Goal: Transaction & Acquisition: Purchase product/service

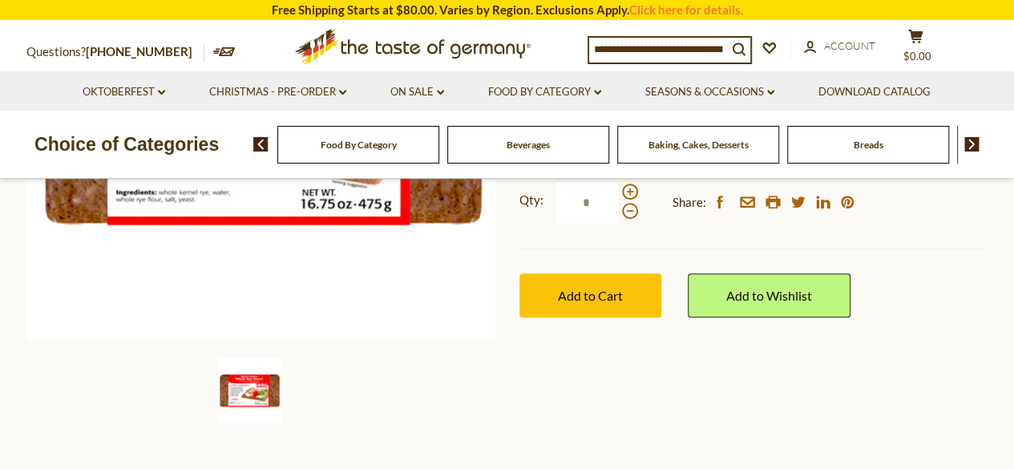
scroll to position [321, 0]
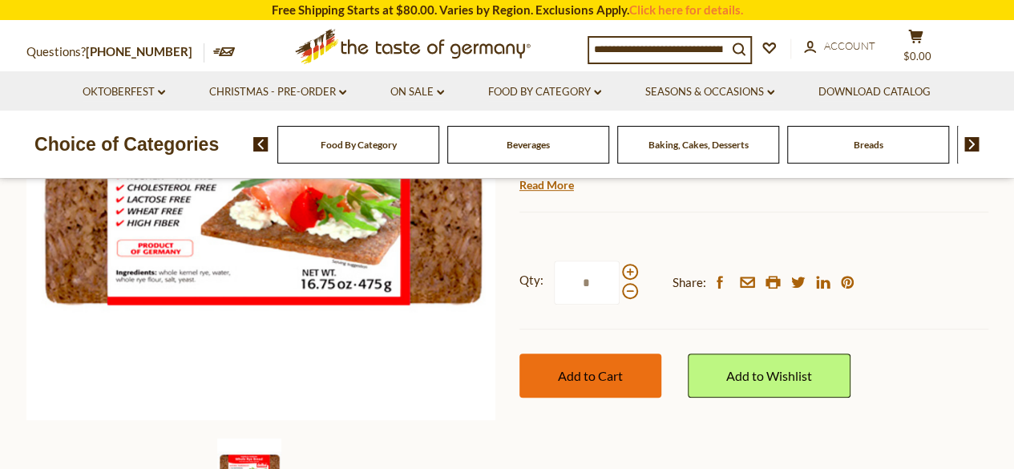
click at [583, 377] on span "Add to Cart" at bounding box center [590, 375] width 65 height 15
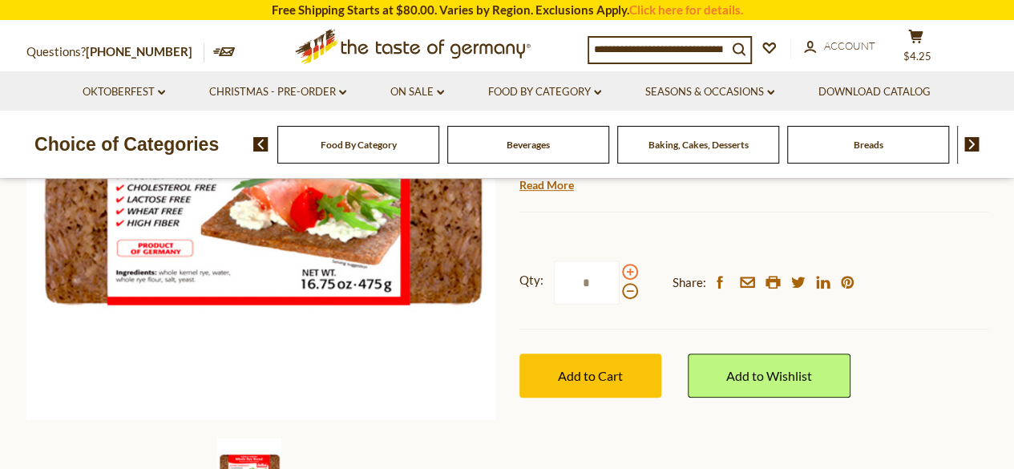
click at [624, 272] on span at bounding box center [630, 272] width 16 height 16
click at [619, 272] on input "*" at bounding box center [587, 282] width 66 height 44
type input "*"
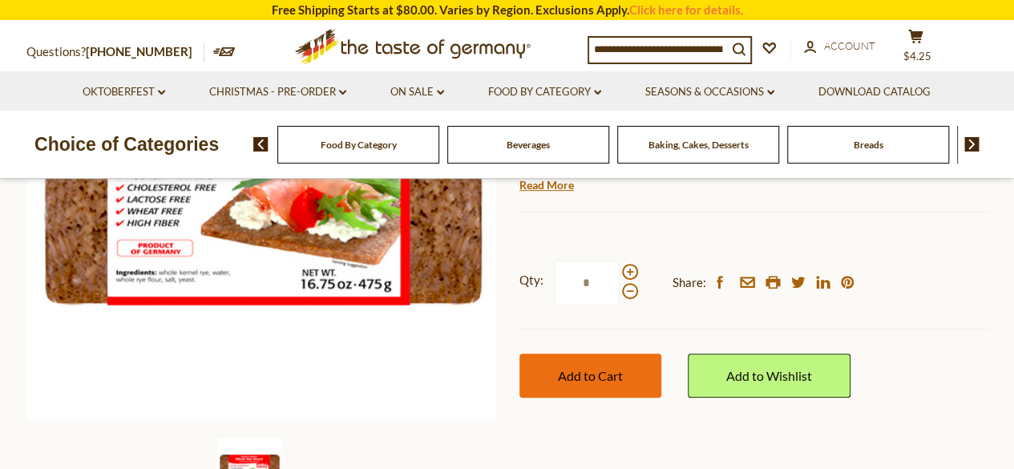
click at [580, 366] on button "Add to Cart" at bounding box center [590, 375] width 142 height 44
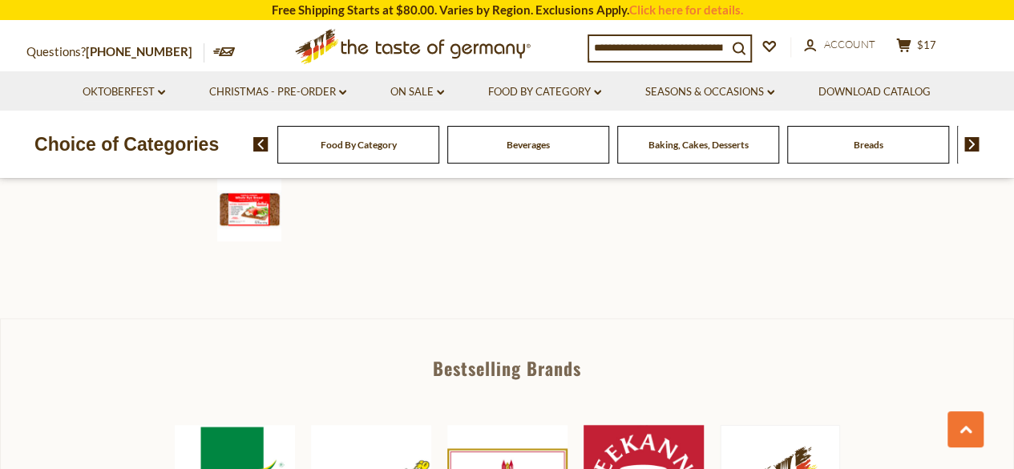
scroll to position [561, 0]
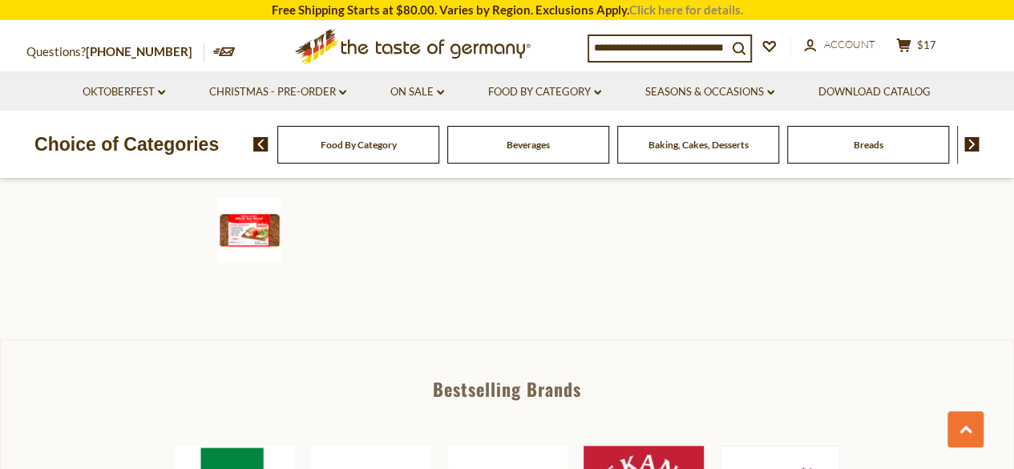
click at [695, 10] on link "Click here for details." at bounding box center [686, 9] width 114 height 14
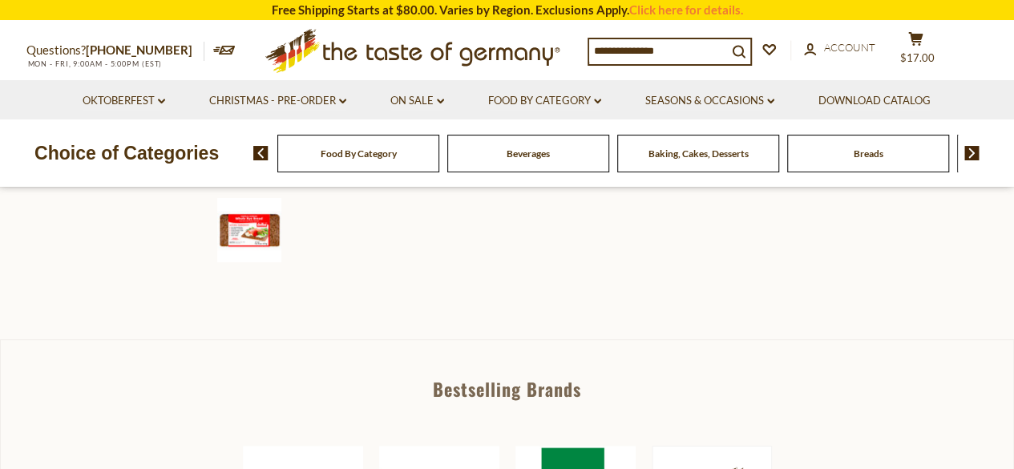
scroll to position [561, 0]
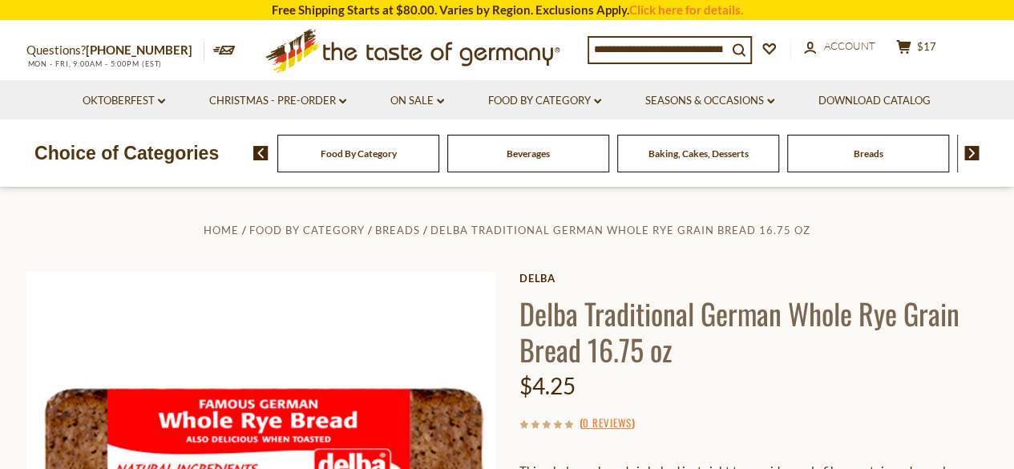
drag, startPoint x: 711, startPoint y: 10, endPoint x: 967, endPoint y: 147, distance: 290.4
click at [967, 147] on img at bounding box center [971, 153] width 15 height 14
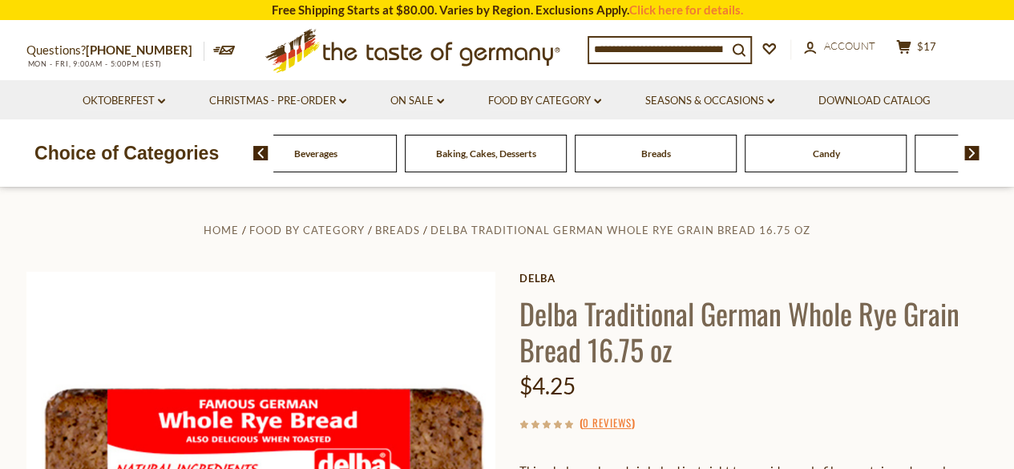
click at [967, 147] on img at bounding box center [971, 153] width 15 height 14
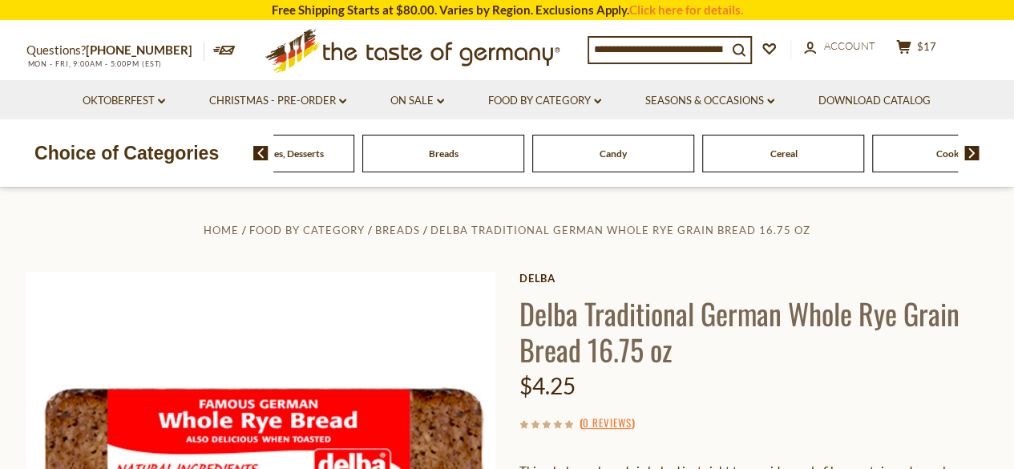
click at [967, 147] on img at bounding box center [971, 153] width 15 height 14
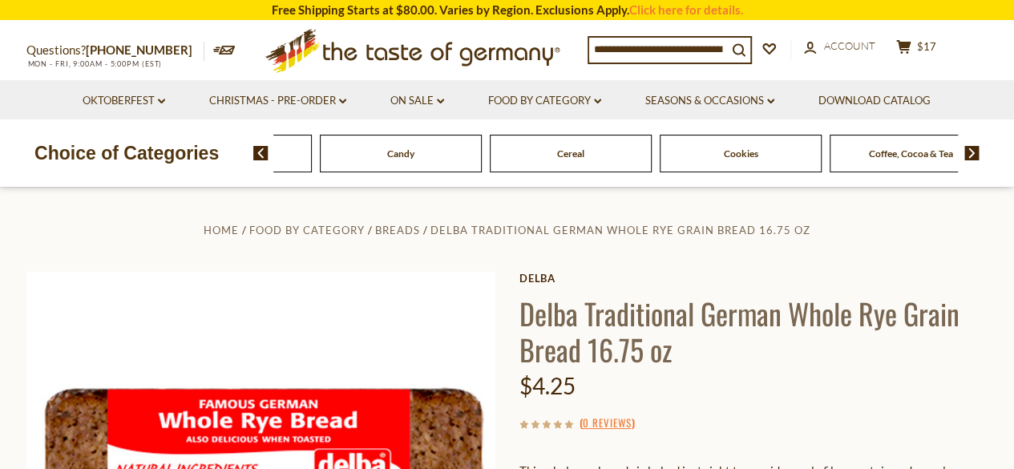
click at [967, 147] on img at bounding box center [971, 153] width 15 height 14
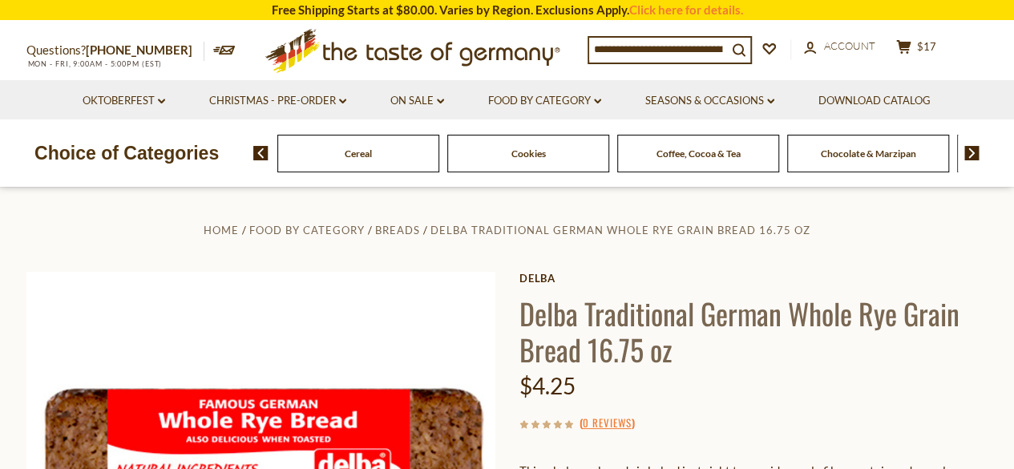
click at [967, 147] on img at bounding box center [971, 153] width 15 height 14
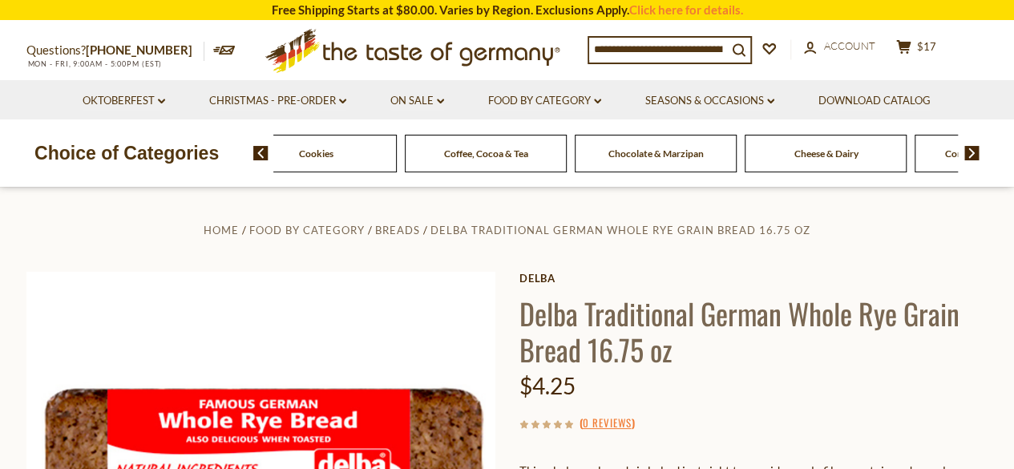
click at [967, 147] on img at bounding box center [971, 153] width 15 height 14
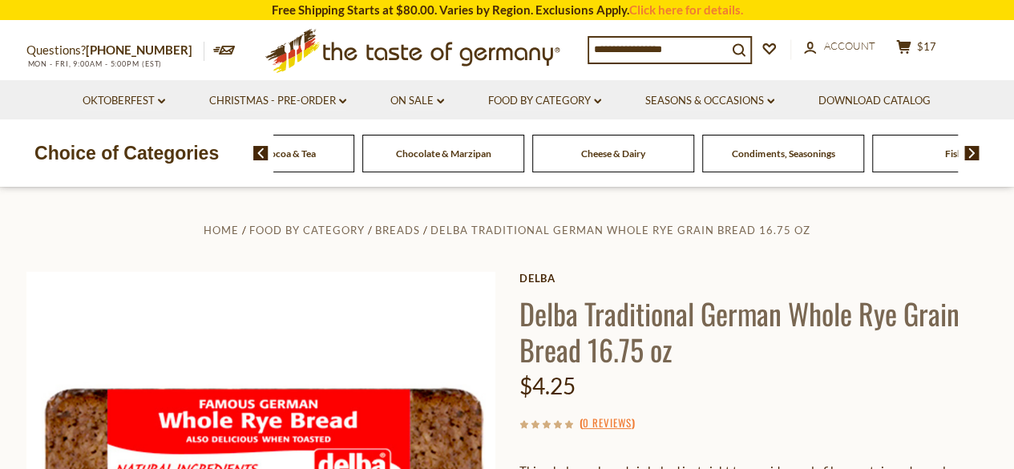
click at [967, 147] on img at bounding box center [971, 153] width 15 height 14
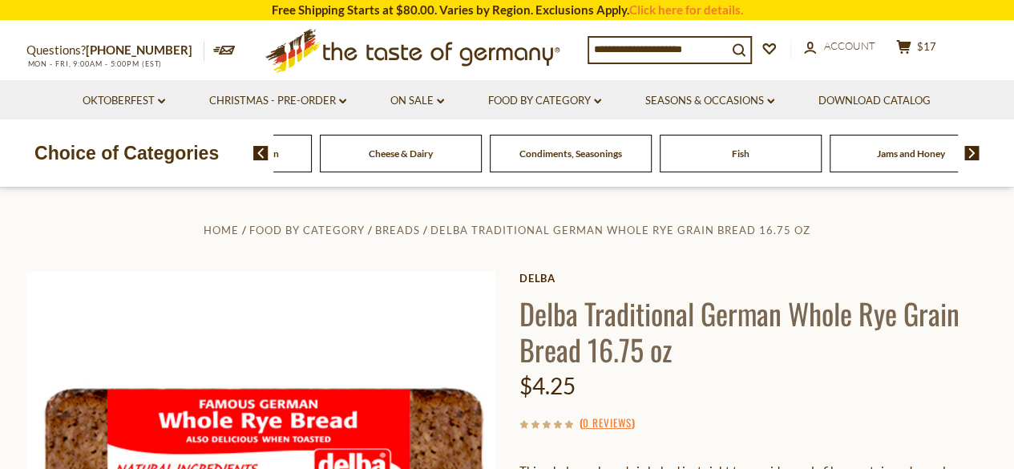
click at [967, 147] on img at bounding box center [971, 153] width 15 height 14
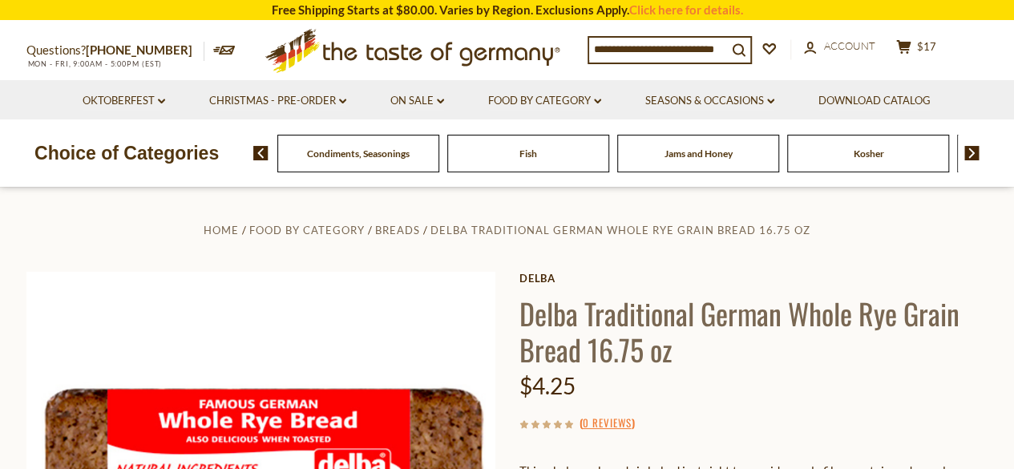
click at [967, 147] on img at bounding box center [971, 153] width 15 height 14
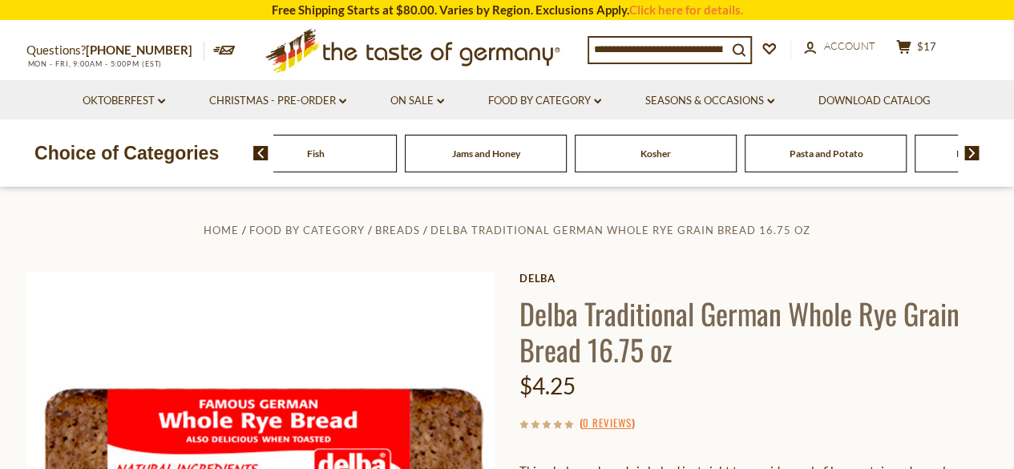
click at [967, 147] on img at bounding box center [971, 153] width 15 height 14
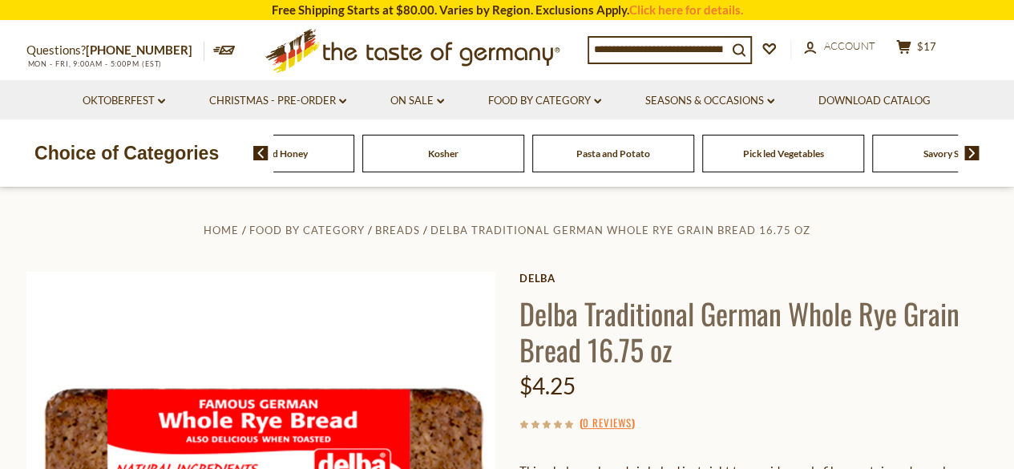
click at [960, 151] on span at bounding box center [965, 153] width 27 height 14
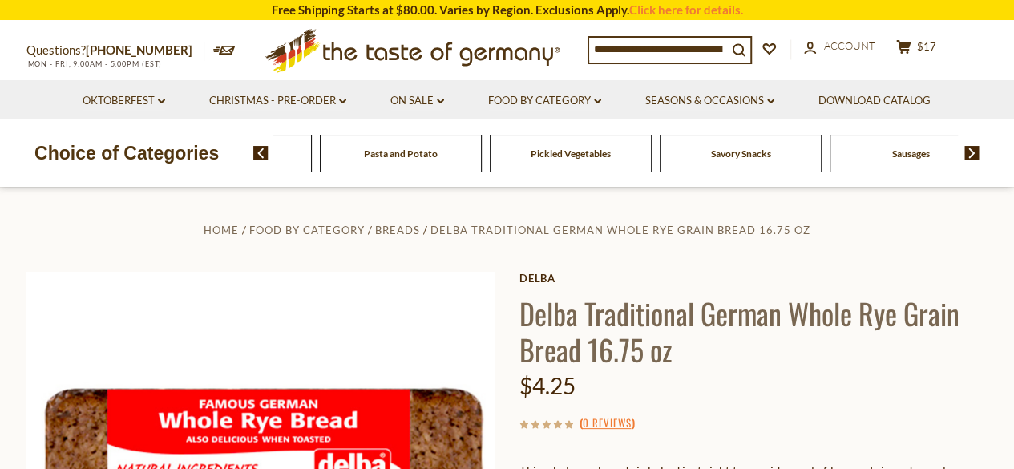
click at [965, 151] on img at bounding box center [971, 153] width 15 height 14
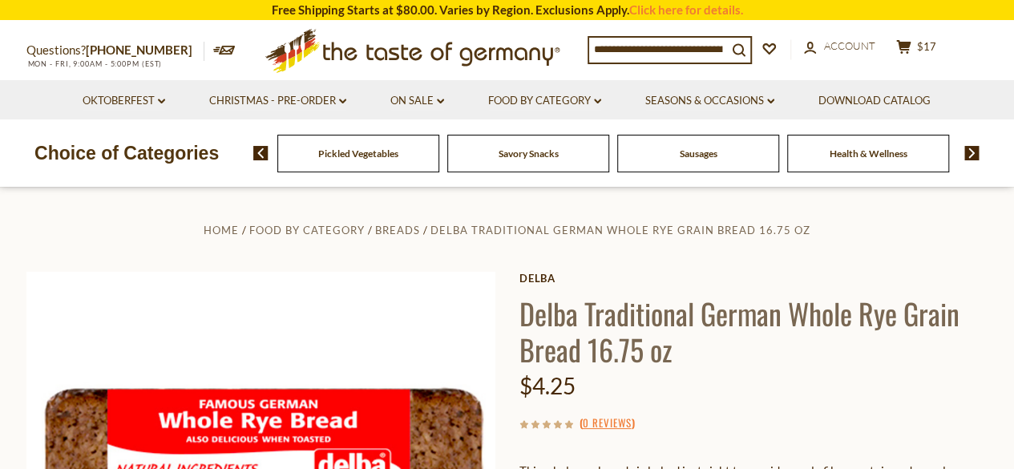
click at [965, 151] on img at bounding box center [971, 153] width 15 height 14
click at [970, 149] on img at bounding box center [971, 153] width 15 height 14
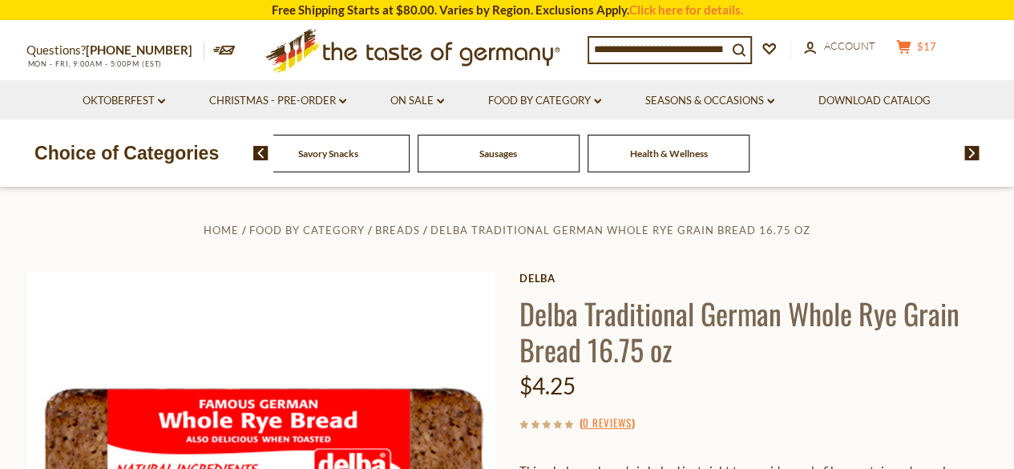
click at [910, 46] on icon at bounding box center [903, 47] width 14 height 14
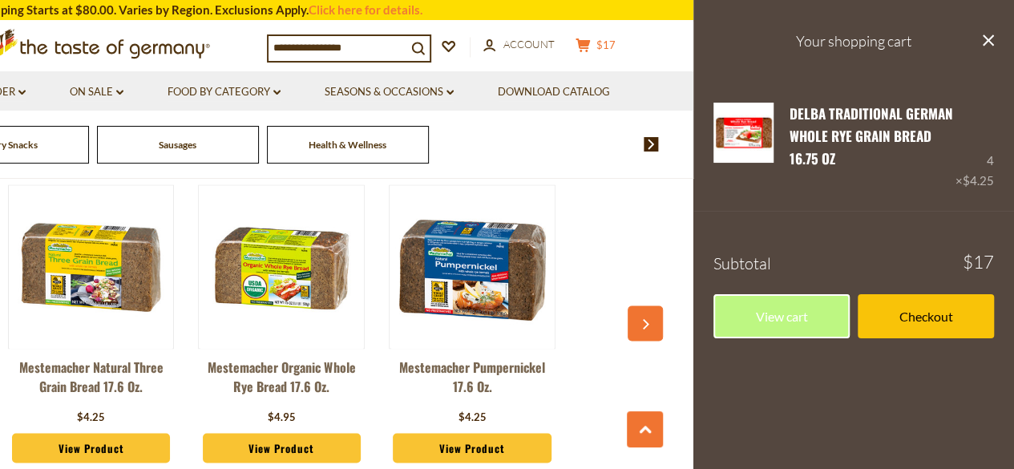
scroll to position [1202, 0]
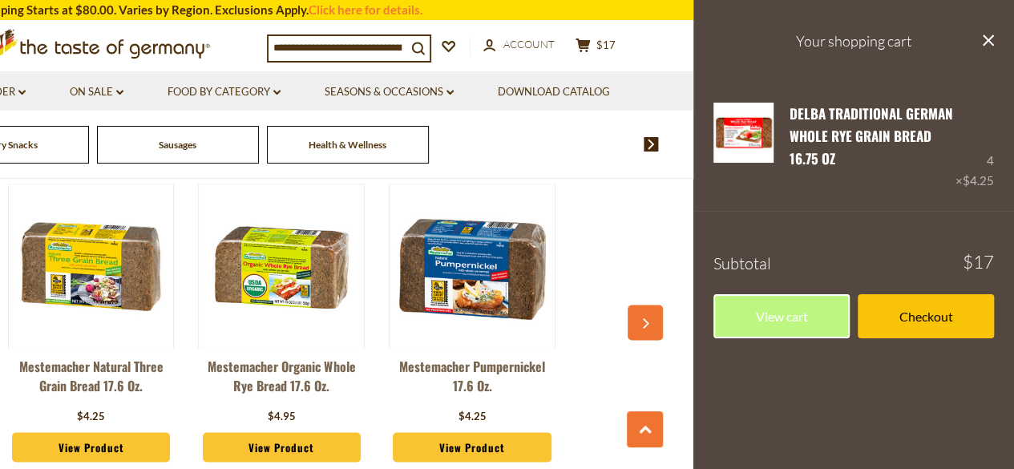
click at [643, 307] on button "button" at bounding box center [644, 322] width 35 height 35
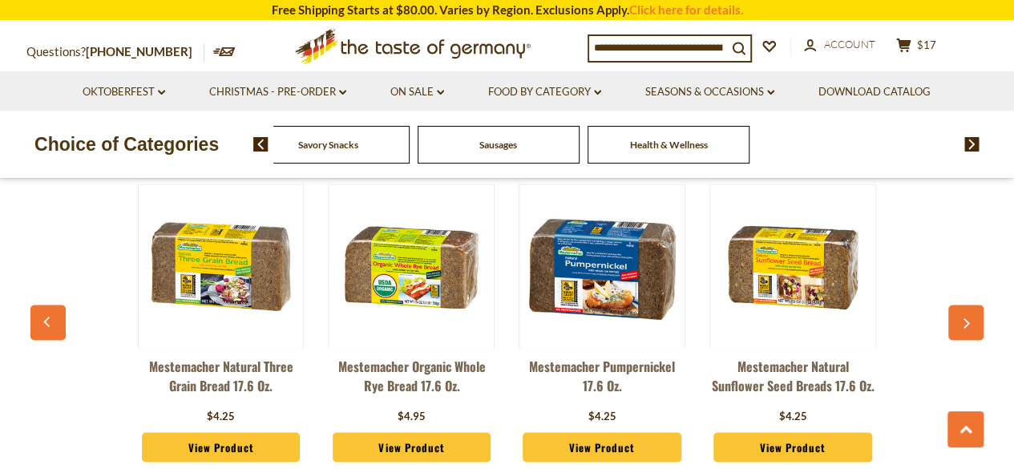
click at [46, 313] on button "button" at bounding box center [47, 322] width 35 height 35
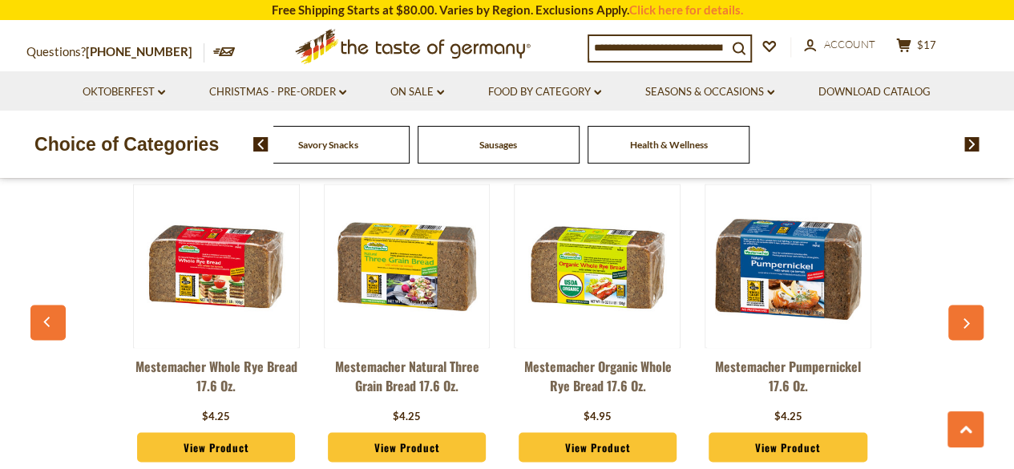
scroll to position [0, 0]
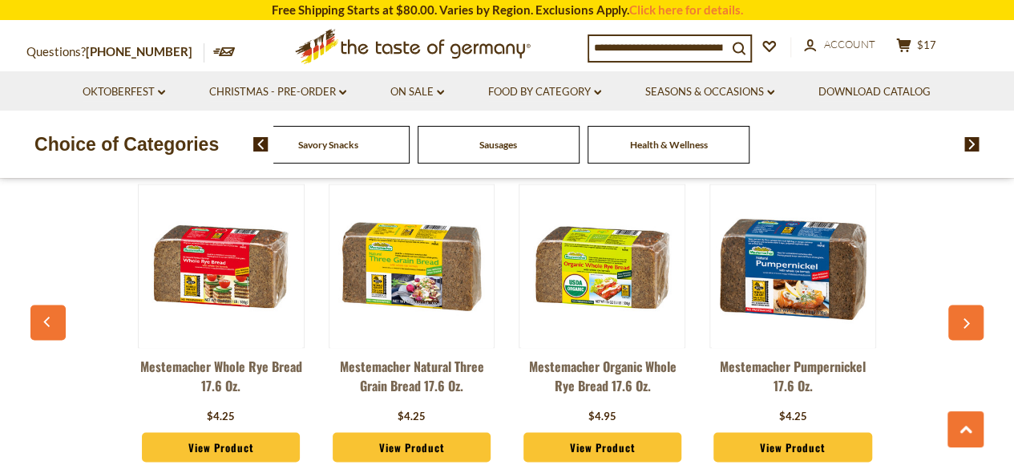
click at [44, 313] on button "button" at bounding box center [47, 322] width 35 height 35
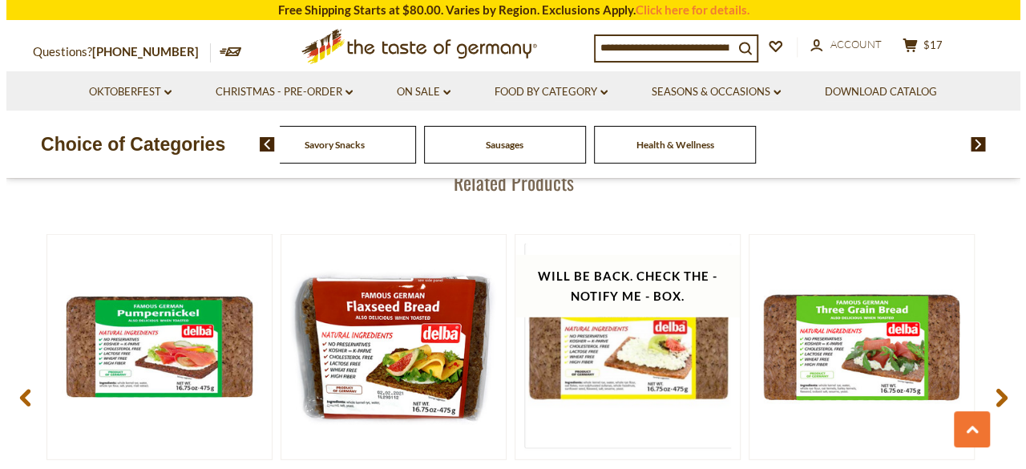
scroll to position [2084, 0]
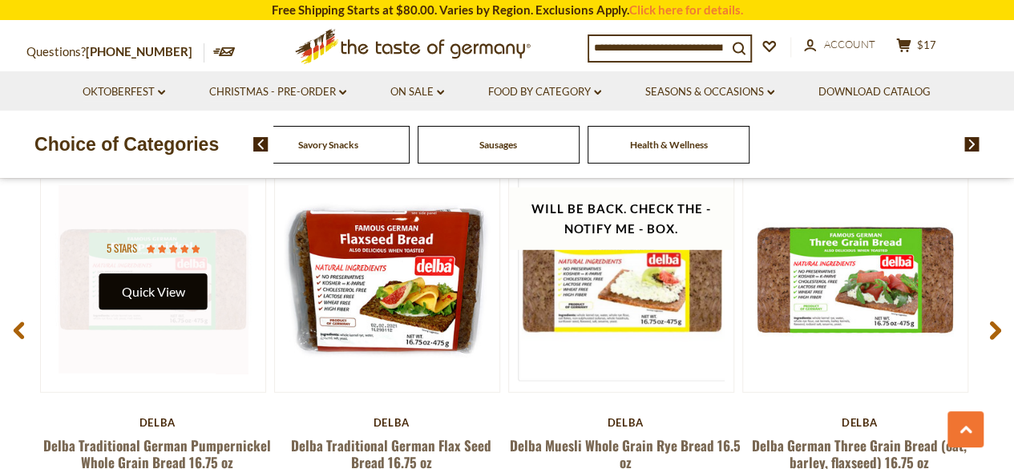
click at [146, 284] on button "Quick View" at bounding box center [153, 291] width 108 height 36
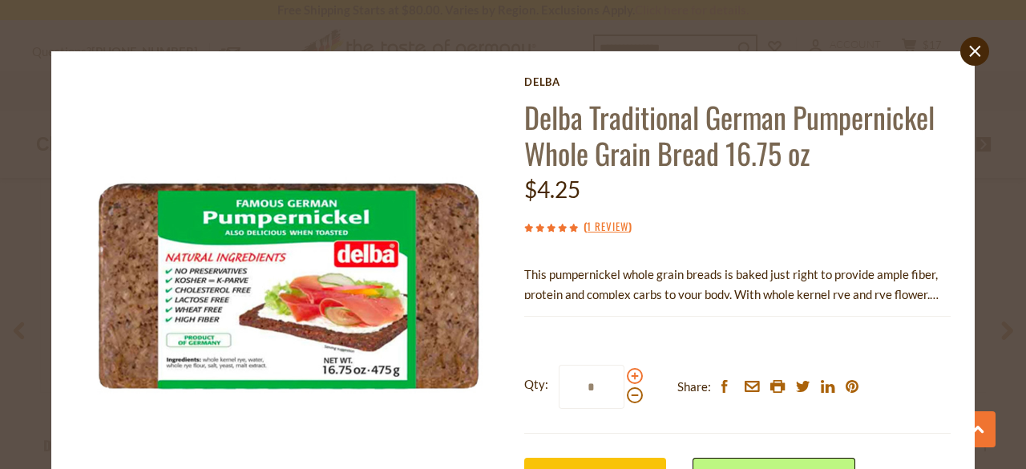
click at [627, 375] on span at bounding box center [635, 376] width 16 height 16
click at [624, 375] on input "*" at bounding box center [592, 387] width 66 height 44
click at [627, 375] on span at bounding box center [635, 376] width 16 height 16
click at [624, 375] on input "*" at bounding box center [592, 387] width 66 height 44
click at [627, 375] on span at bounding box center [635, 376] width 16 height 16
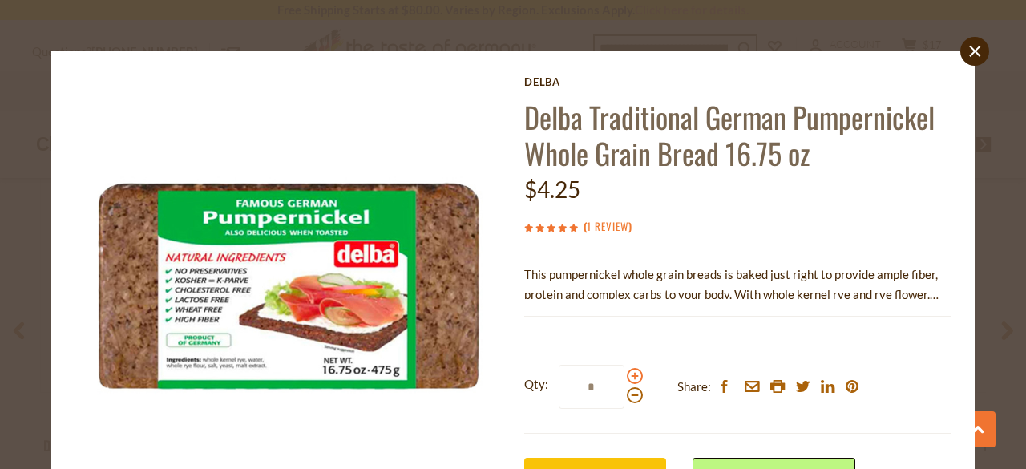
click at [624, 375] on input "*" at bounding box center [592, 387] width 66 height 44
type input "*"
click at [591, 342] on div "Qty: * Share: facebook email printer twitter linkedin pinterest" at bounding box center [737, 387] width 426 height 93
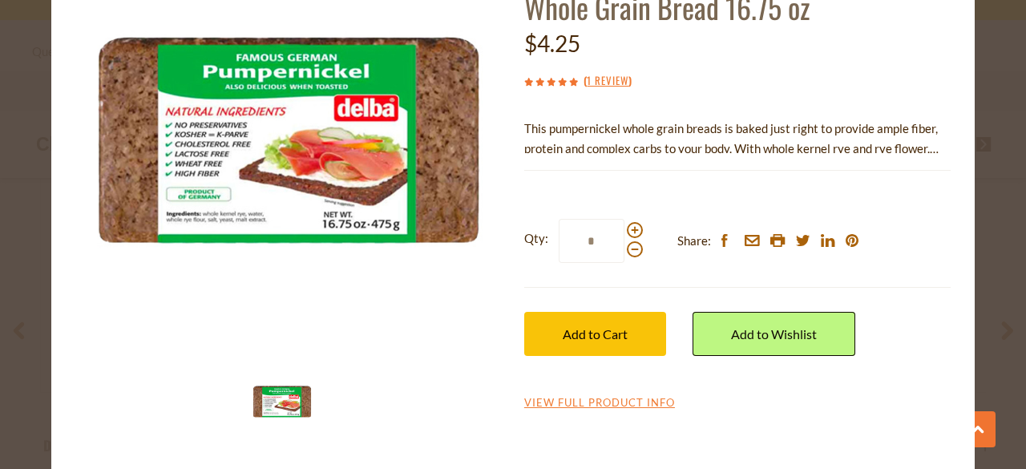
scroll to position [147, 0]
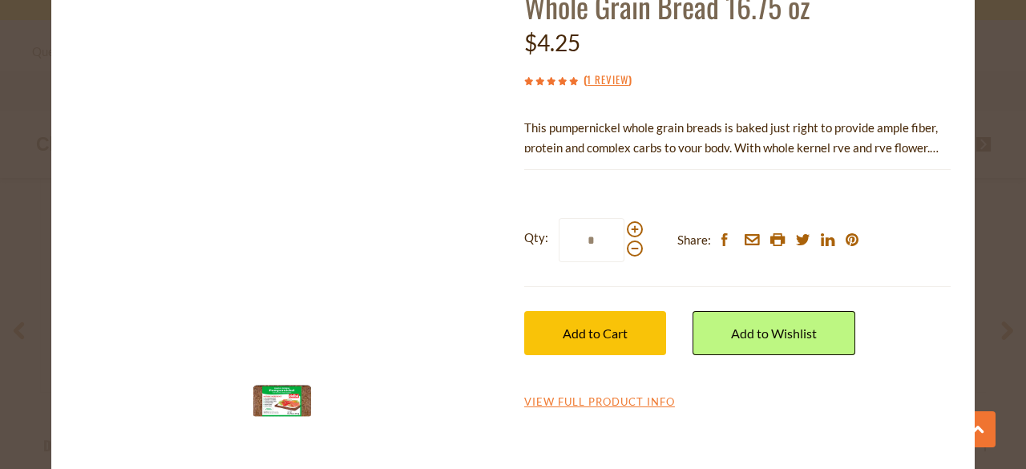
drag, startPoint x: 580, startPoint y: 328, endPoint x: 446, endPoint y: 305, distance: 135.8
click at [579, 328] on span "Add to Cart" at bounding box center [595, 332] width 65 height 15
